Goal: Check status: Check status

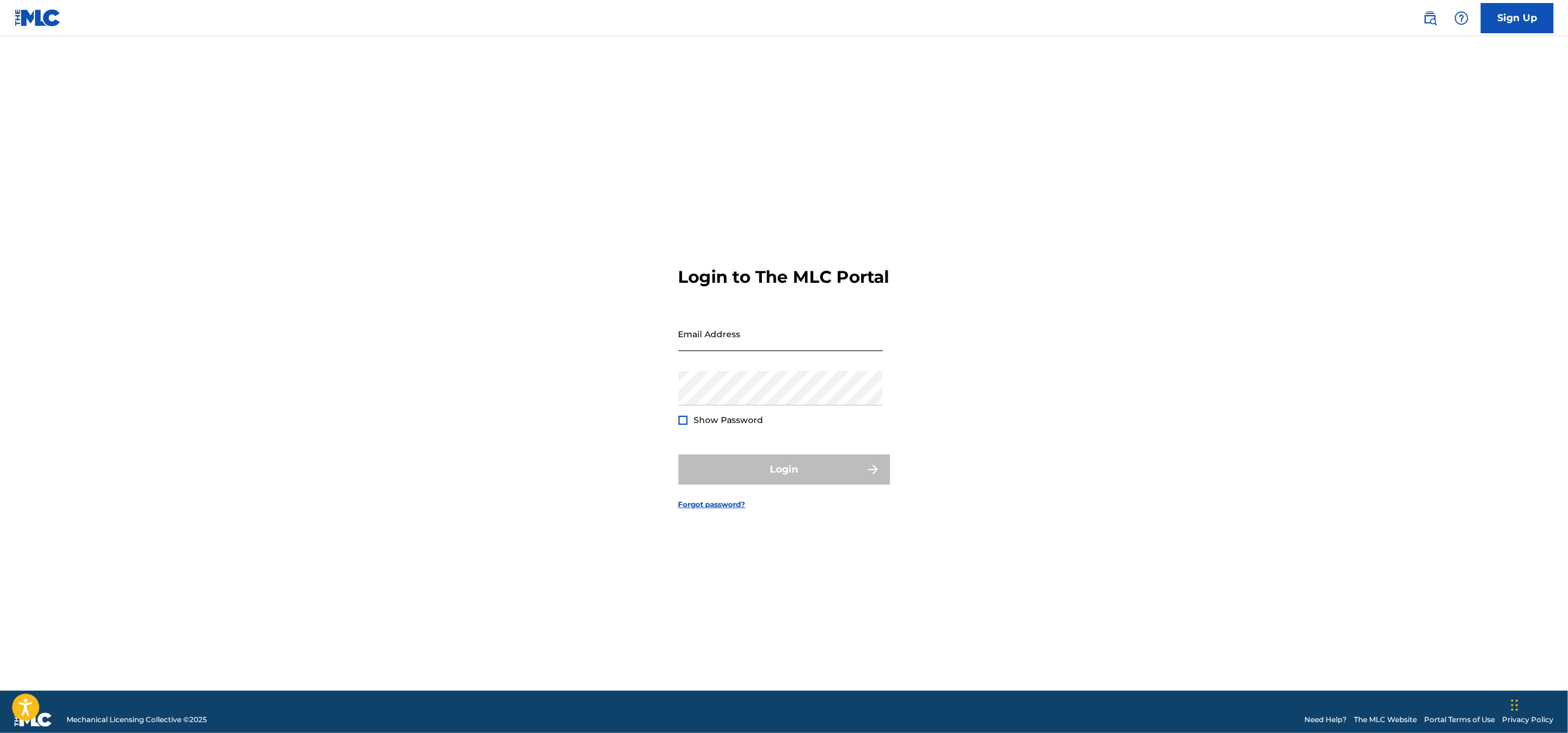
click at [782, 348] on input "Email Address" at bounding box center [781, 334] width 205 height 35
click at [0, 732] on nordpass-autofill-portal at bounding box center [0, 733] width 0 height 0
type input "[EMAIL_ADDRESS][DOMAIN_NAME]"
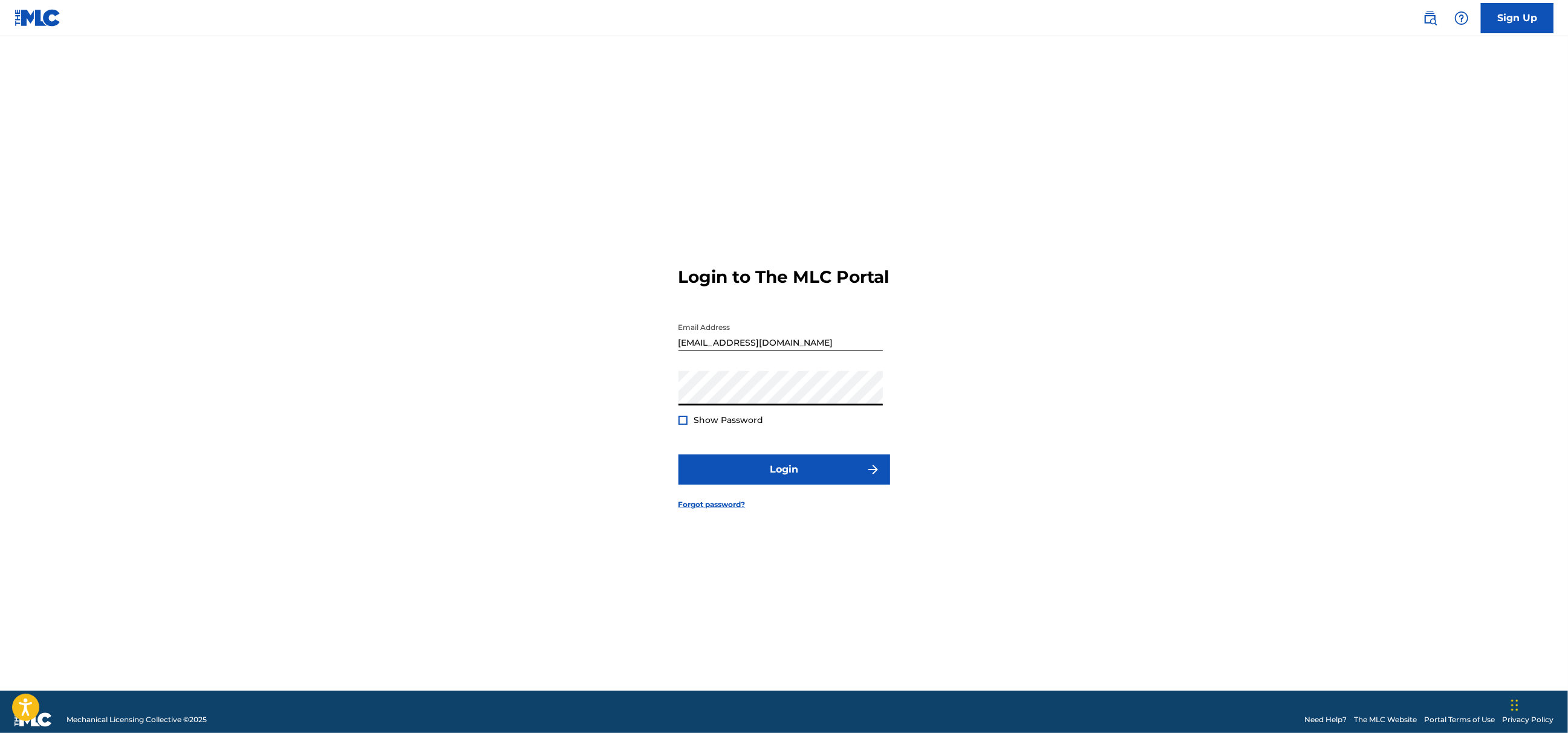
click at [735, 423] on div "Password Show Password" at bounding box center [781, 398] width 205 height 54
click at [755, 437] on form "Login to The MLC Portal Email Address [EMAIL_ADDRESS][DOMAIN_NAME] Password Sho…" at bounding box center [785, 378] width 212 height 624
click at [750, 425] on span "Show Password" at bounding box center [729, 420] width 69 height 11
click at [679, 425] on div at bounding box center [683, 420] width 9 height 9
click at [775, 471] on button "Login" at bounding box center [785, 470] width 212 height 30
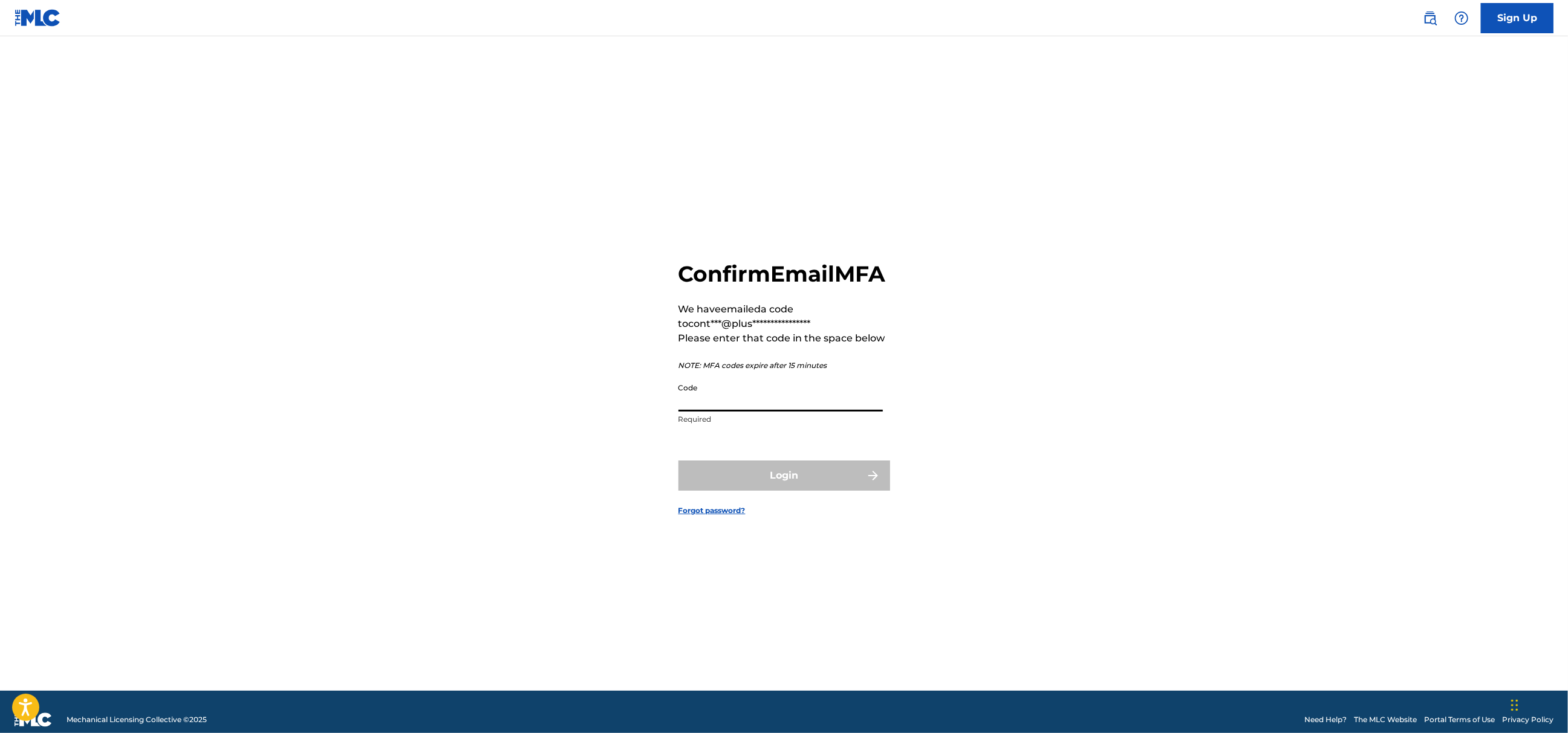
click at [754, 412] on input "Code" at bounding box center [781, 394] width 205 height 35
paste input "448648"
type input "448648"
click at [721, 489] on button "Login" at bounding box center [785, 476] width 212 height 30
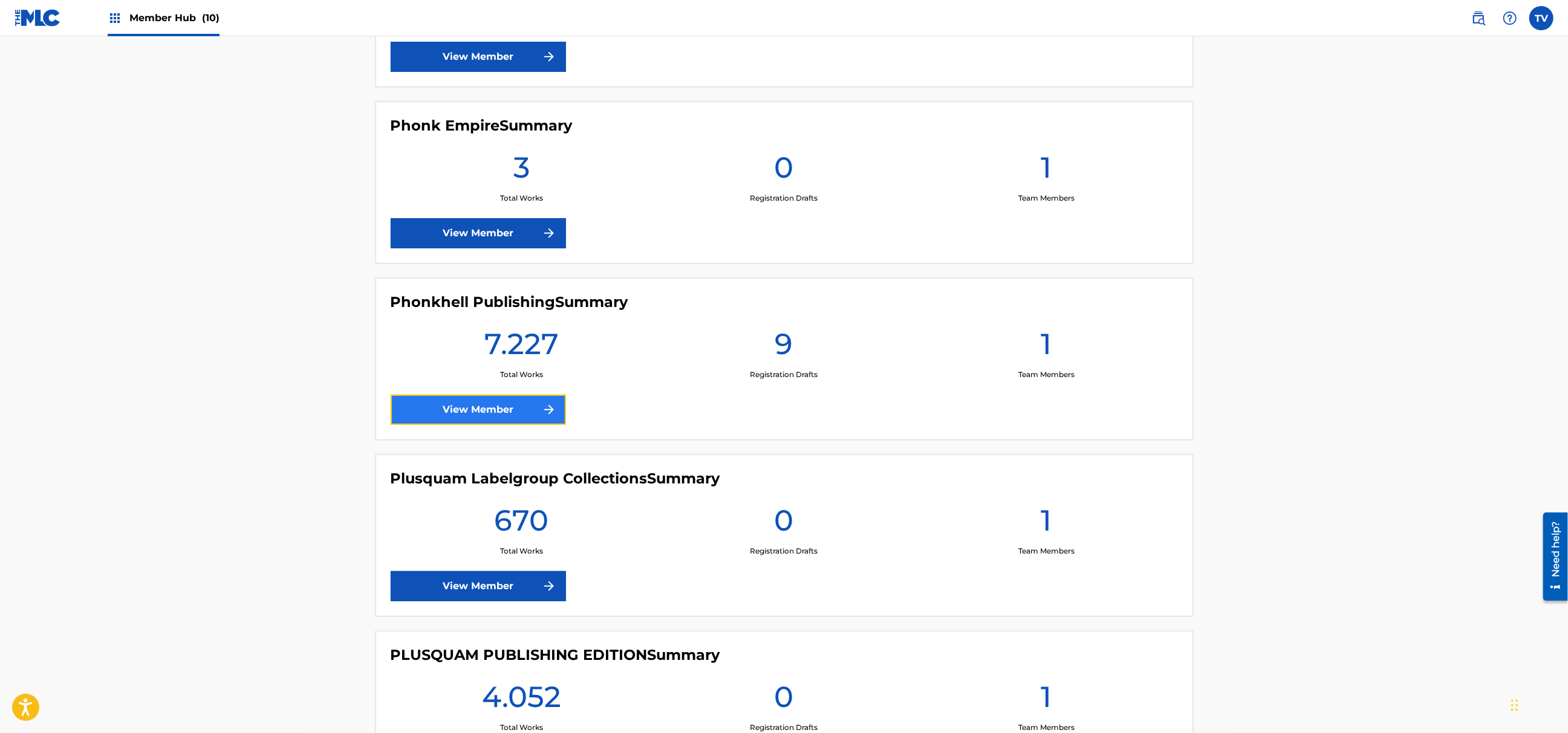
click at [525, 414] on link "View Member" at bounding box center [478, 410] width 175 height 30
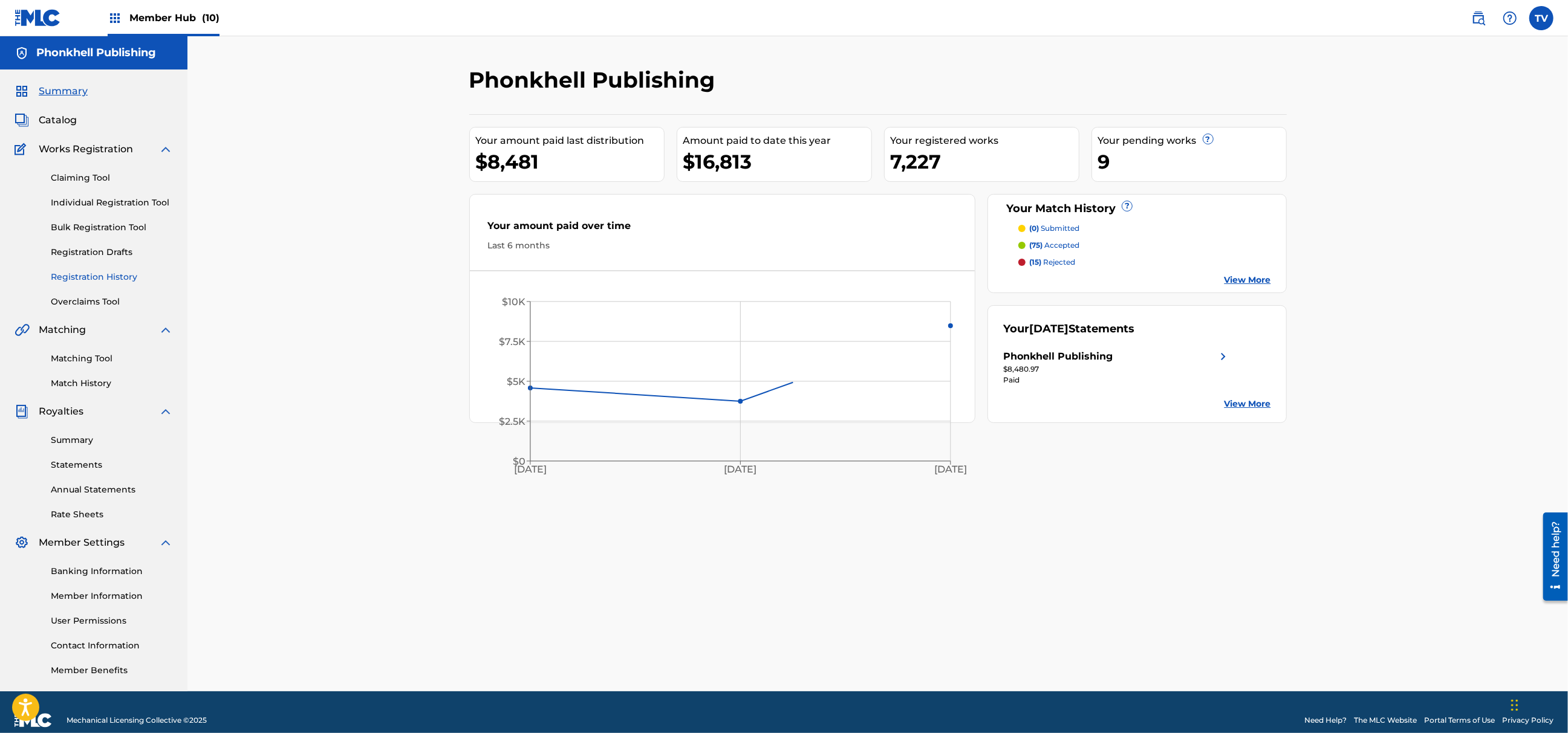
click at [109, 279] on link "Registration History" at bounding box center [111, 277] width 122 height 13
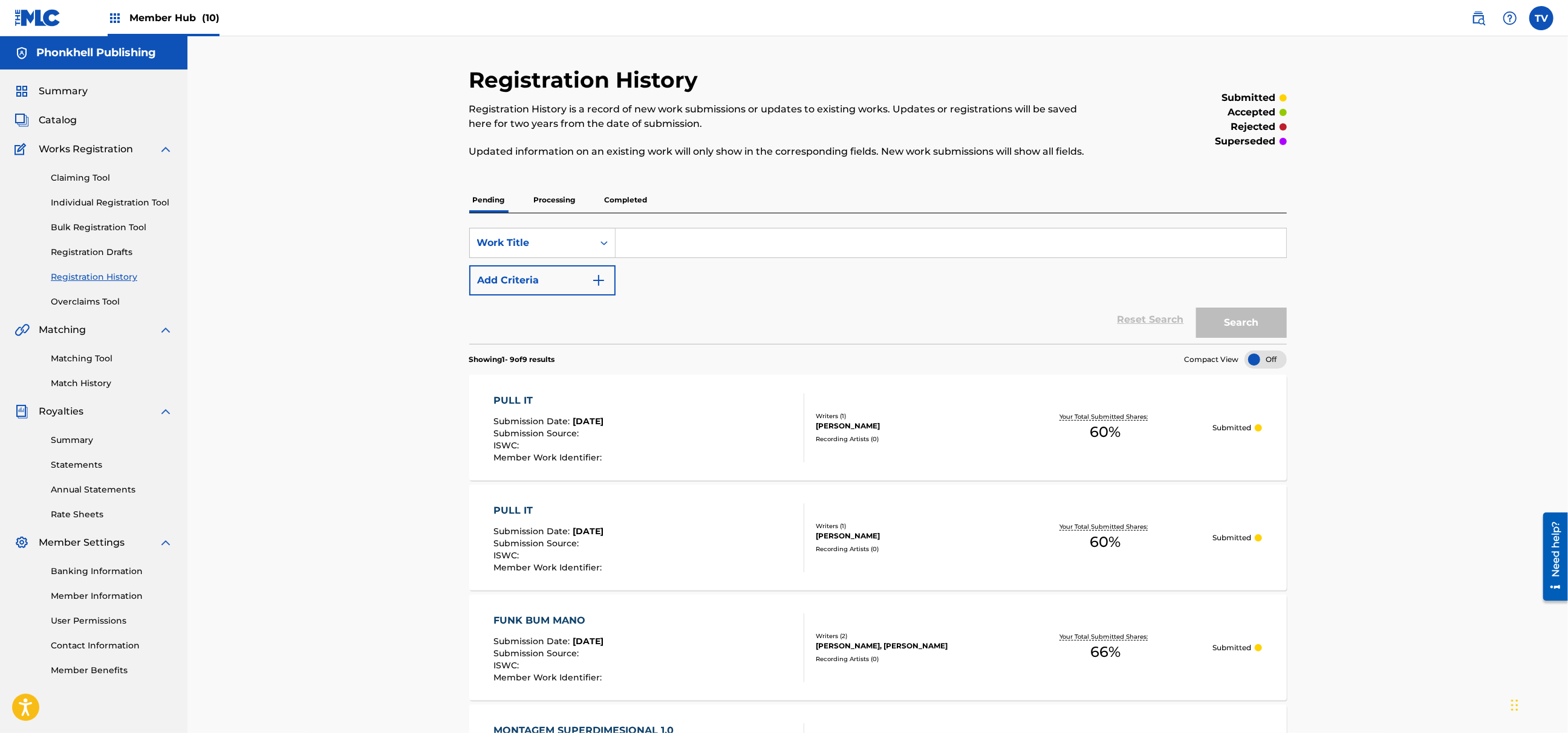
click at [629, 202] on p "Completed" at bounding box center [626, 200] width 50 height 26
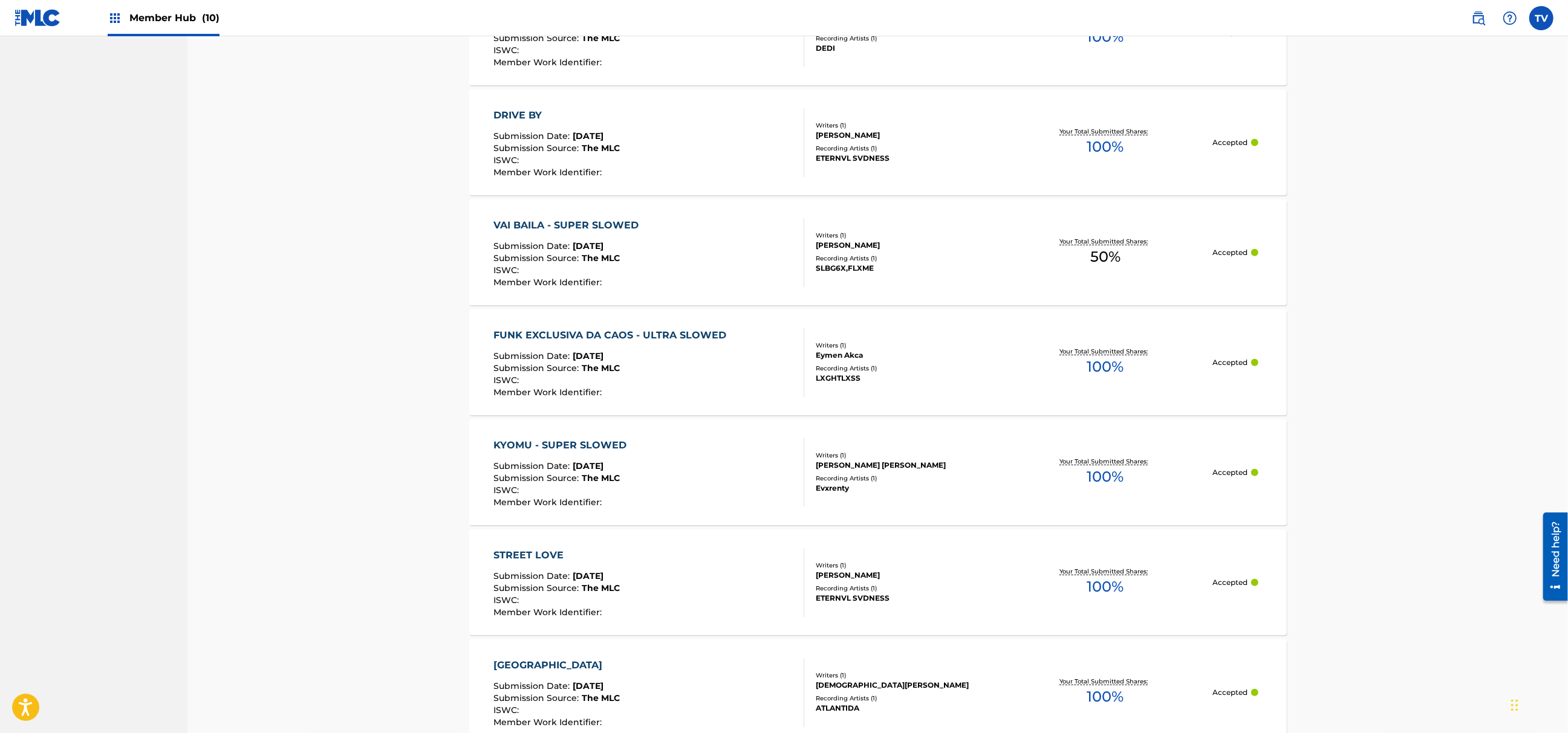
scroll to position [927, 0]
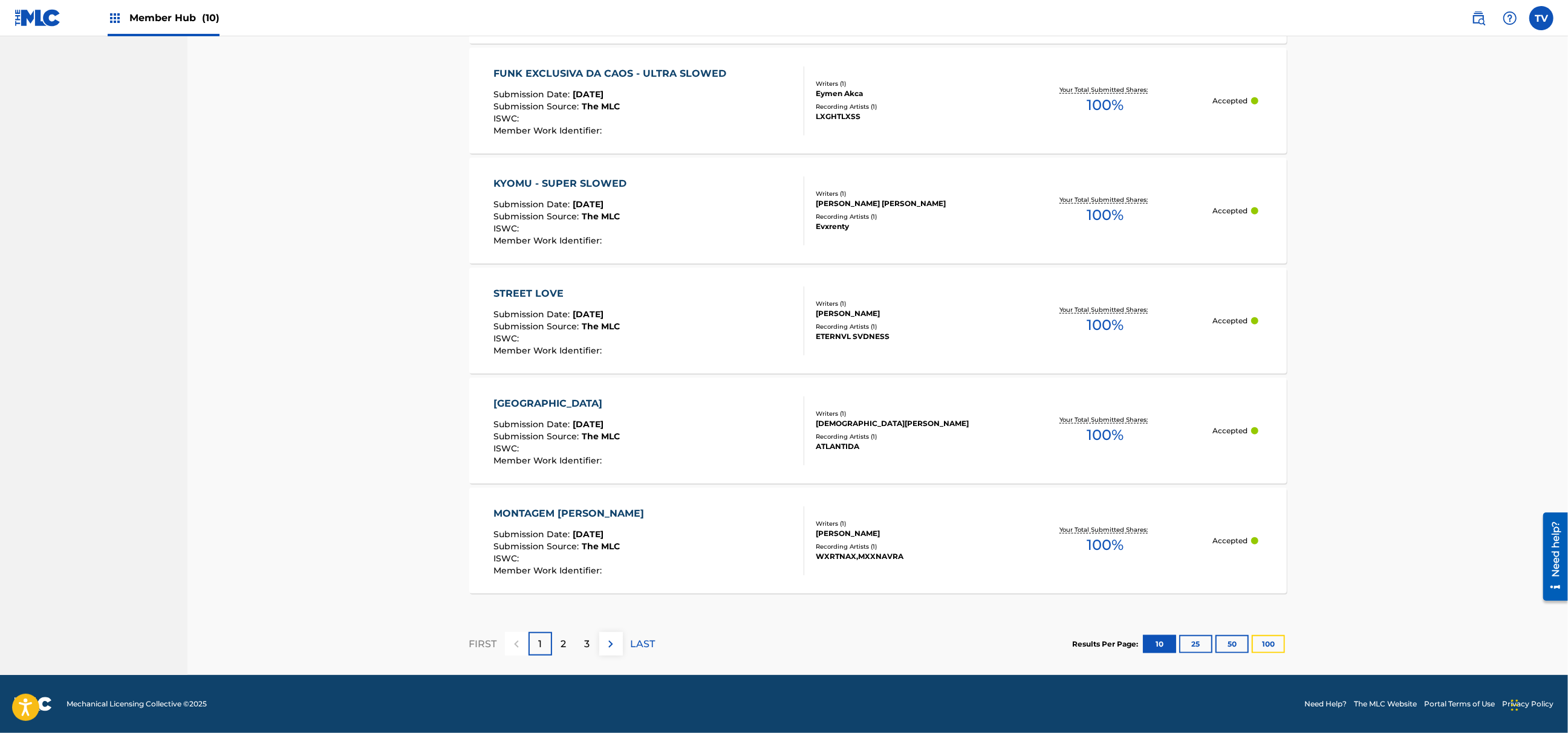
click at [1271, 639] on button "100" at bounding box center [1268, 644] width 33 height 18
